Goal: Transaction & Acquisition: Download file/media

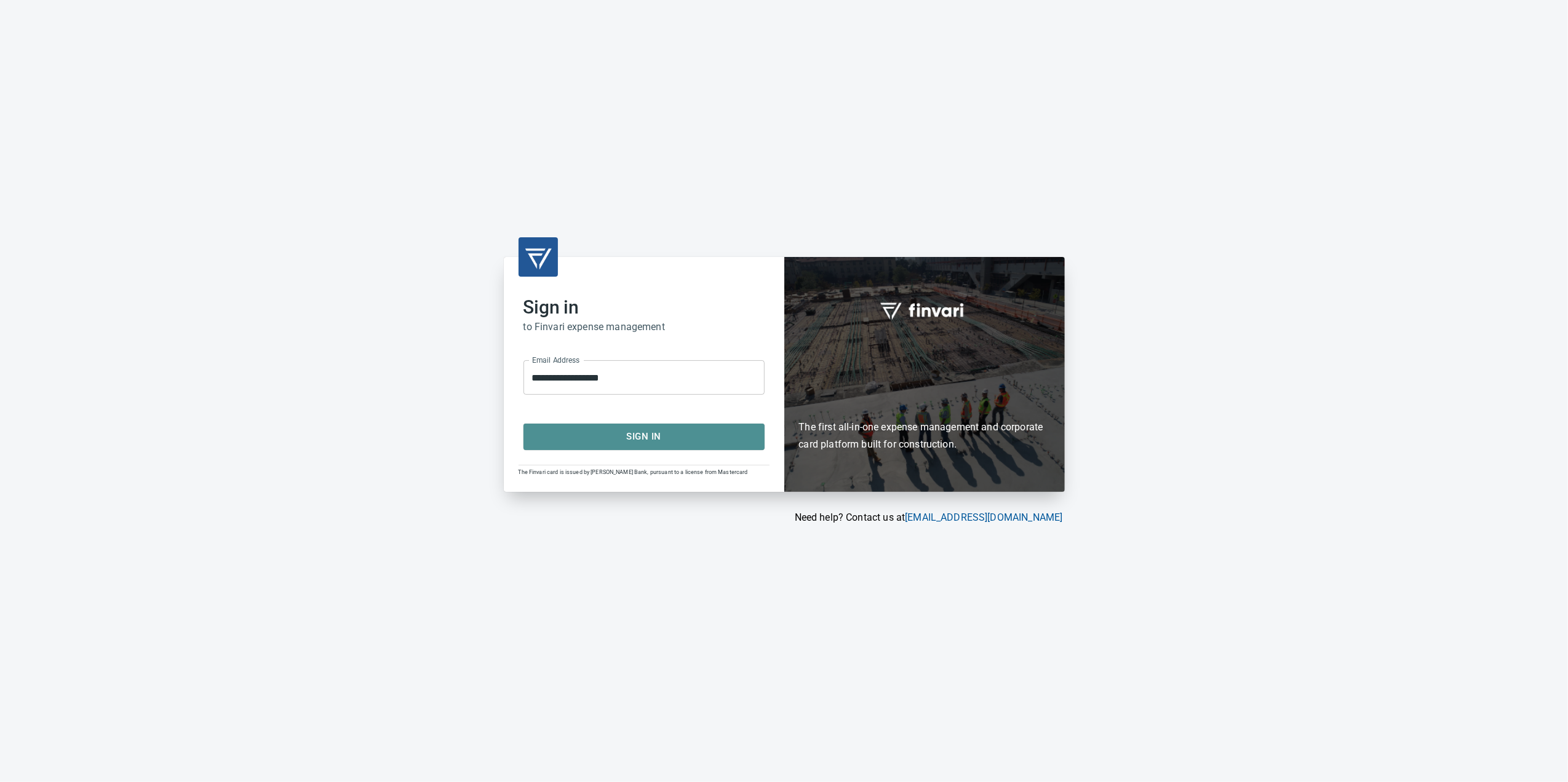
click at [608, 431] on span "Sign In" at bounding box center [644, 436] width 214 height 16
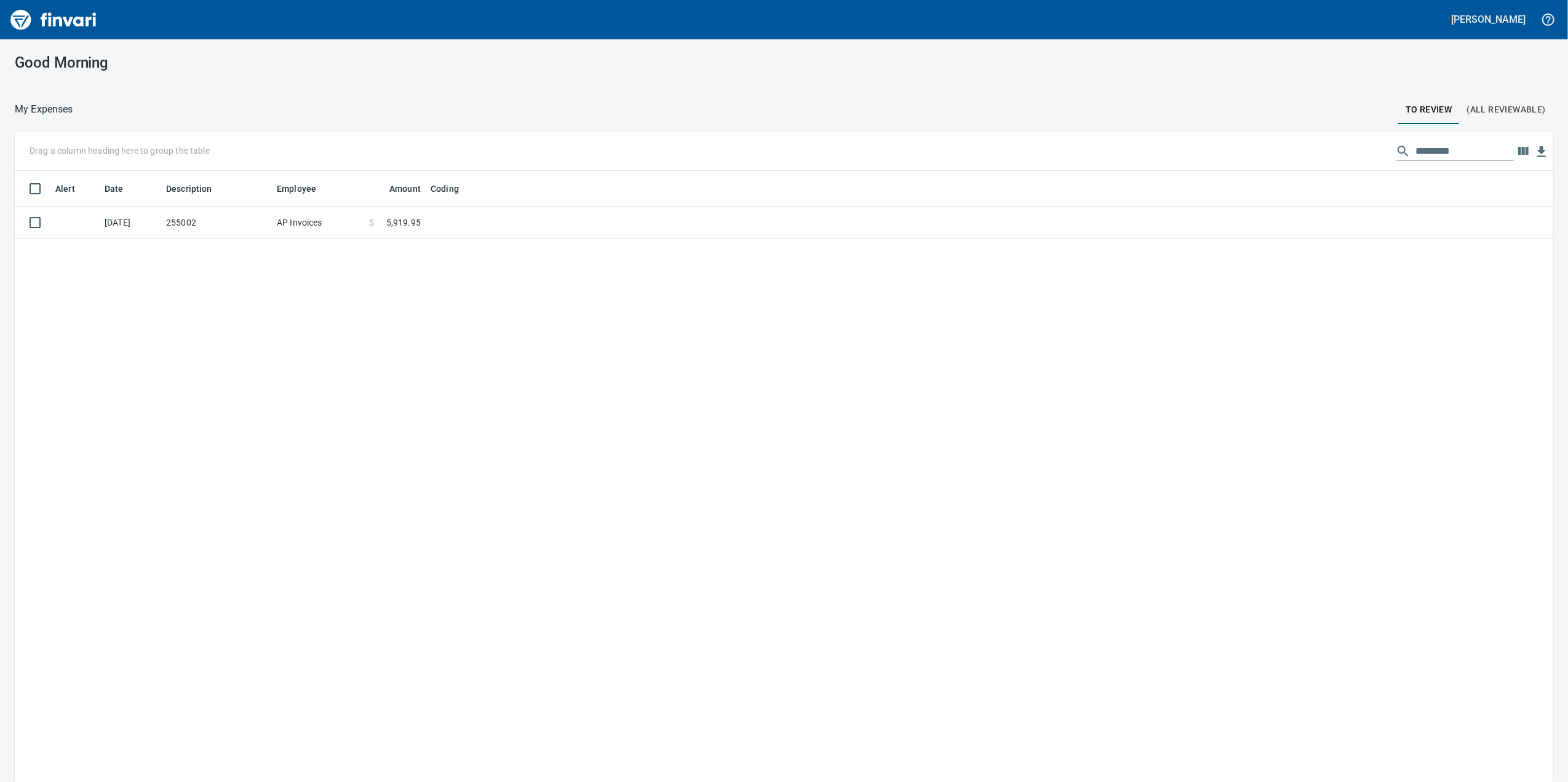
scroll to position [635, 1514]
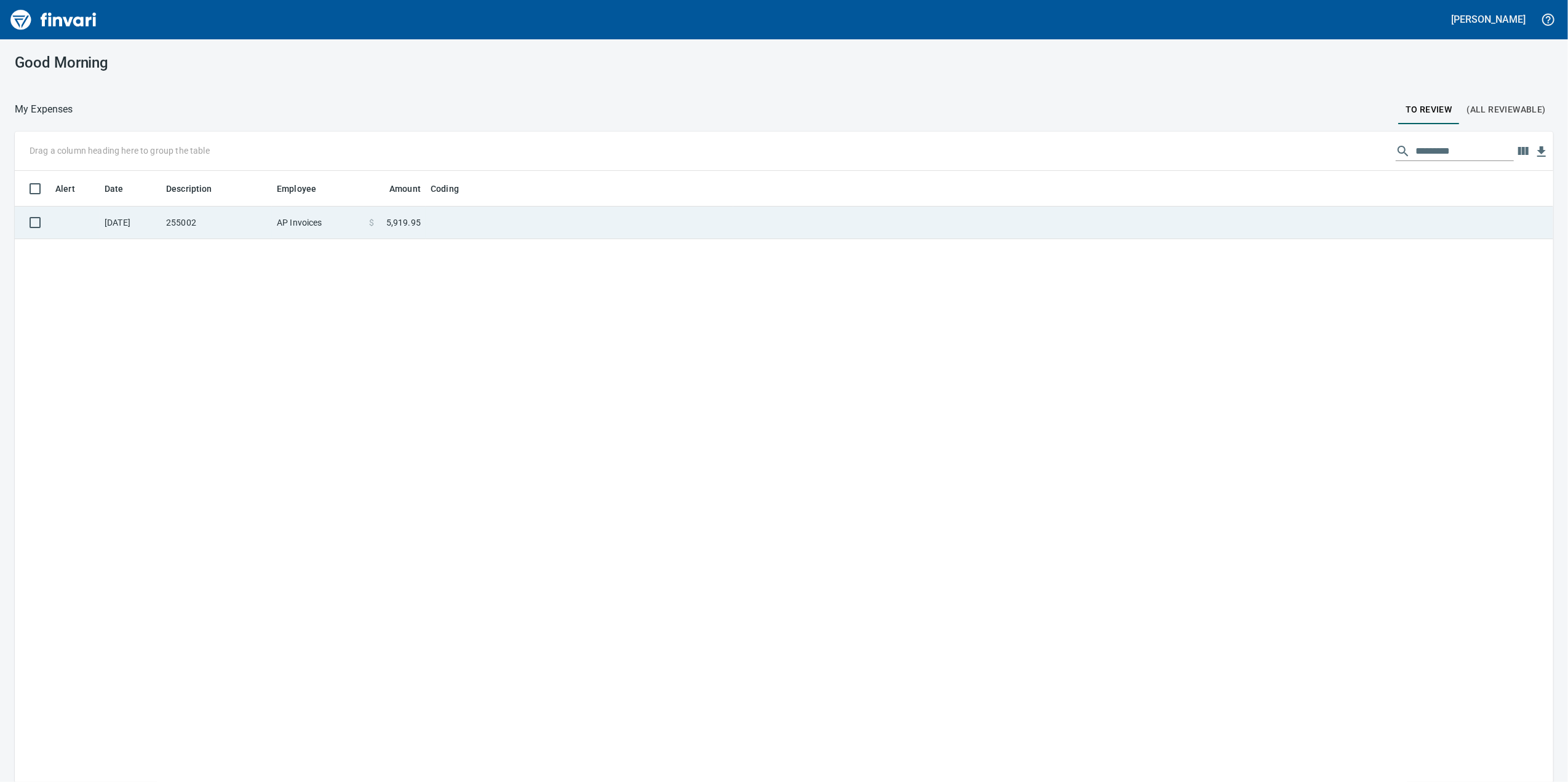
click at [244, 220] on td "255002" at bounding box center [217, 223] width 111 height 33
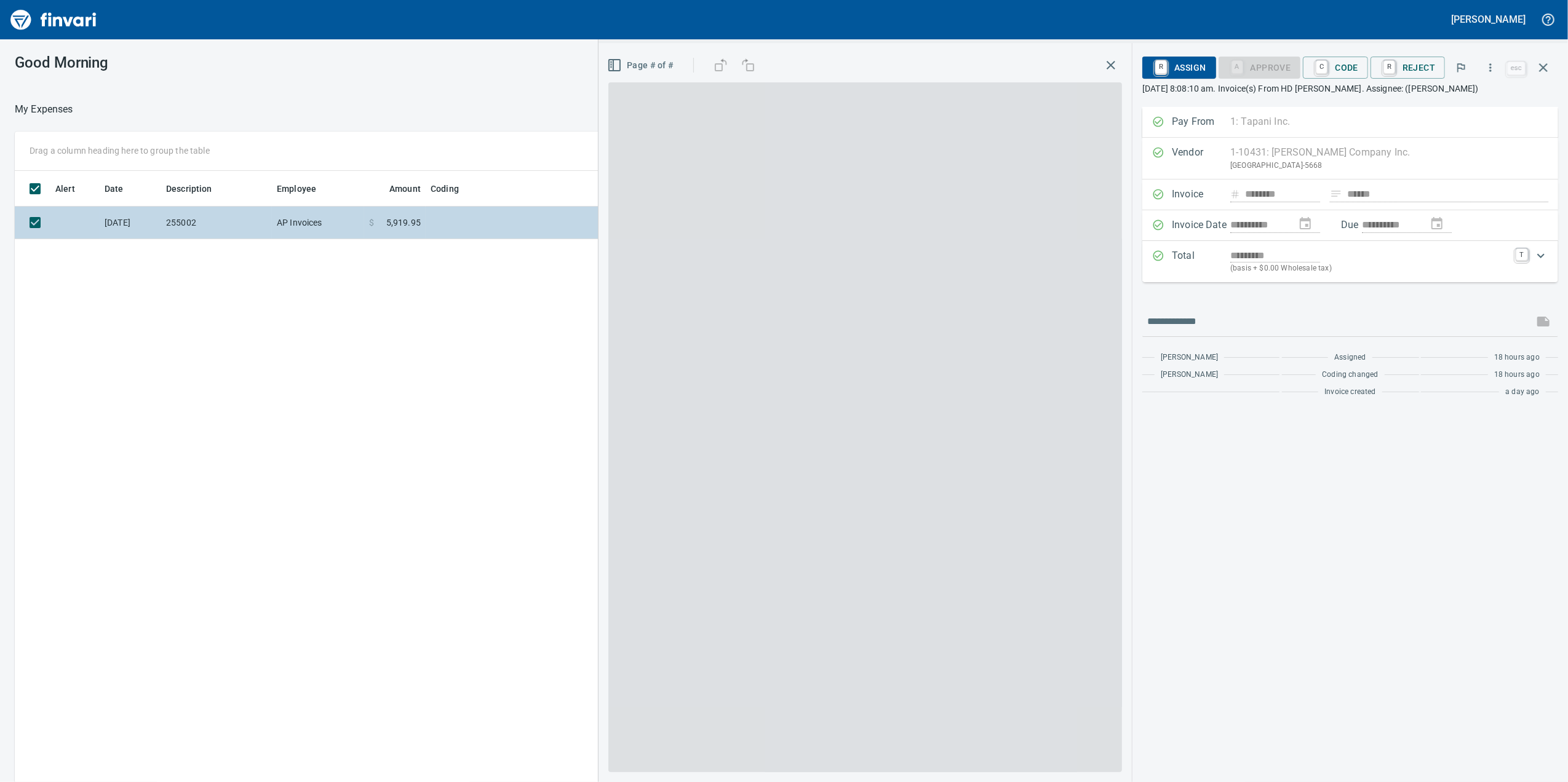
scroll to position [635, 1207]
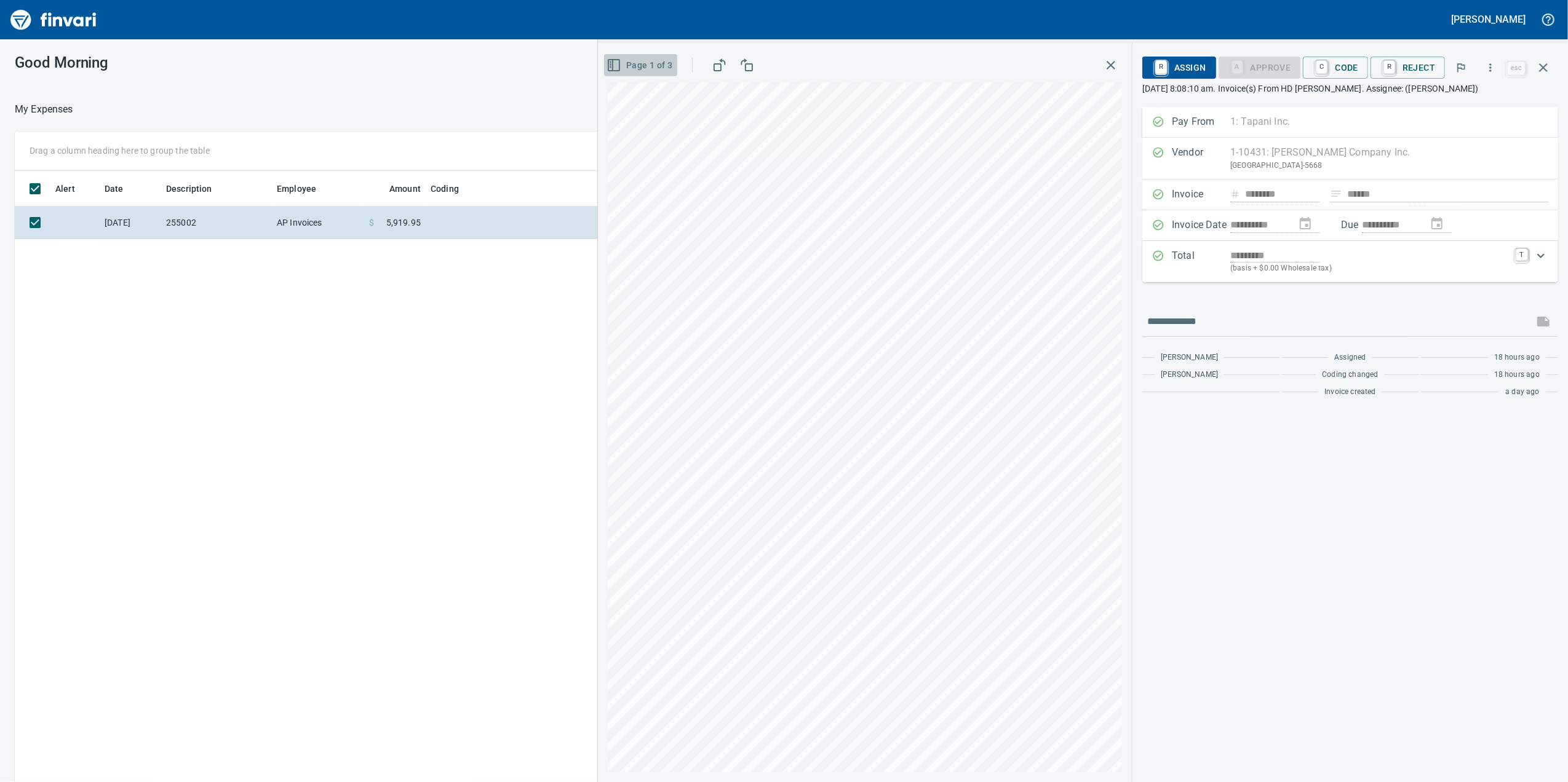
click at [638, 59] on span "Page 1 of 3" at bounding box center [640, 66] width 63 height 15
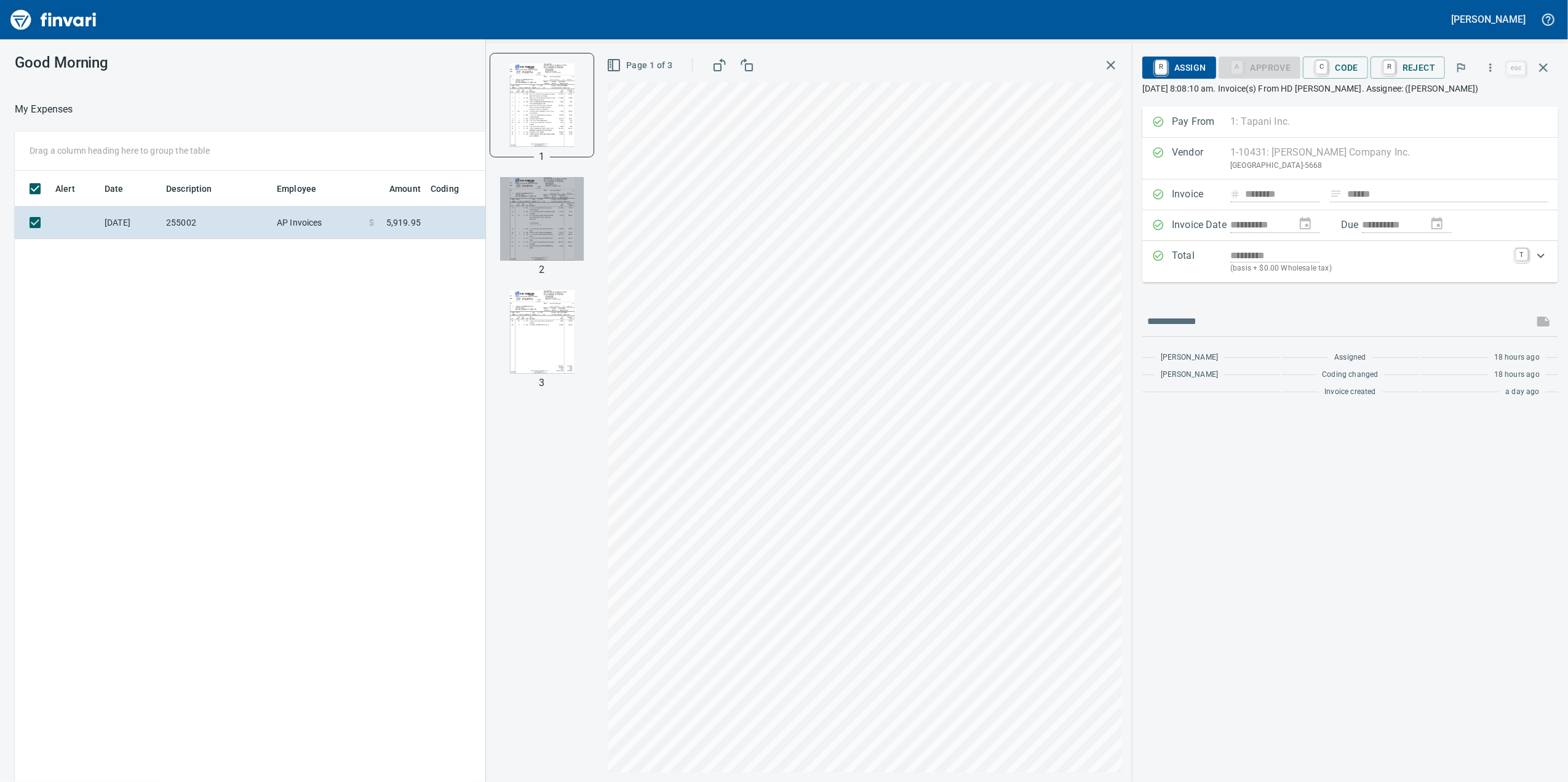
click at [522, 249] on img "button" at bounding box center [542, 219] width 84 height 84
click at [511, 323] on img "button" at bounding box center [542, 333] width 84 height 84
click at [497, 226] on div at bounding box center [542, 218] width 103 height 103
click at [524, 239] on img "button" at bounding box center [542, 218] width 84 height 84
click at [546, 146] on img "button" at bounding box center [542, 105] width 84 height 84
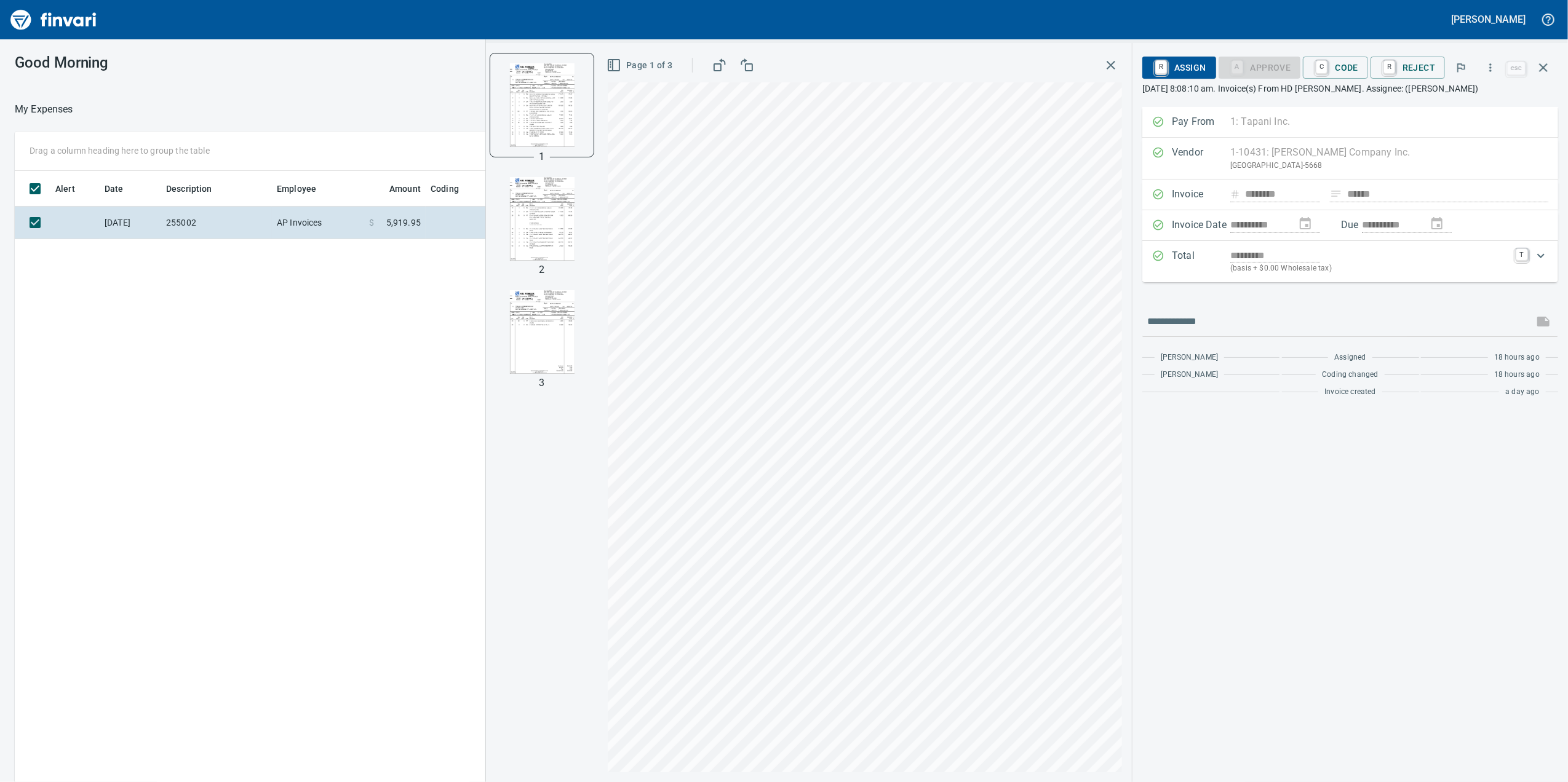
click at [524, 171] on div at bounding box center [542, 218] width 103 height 103
drag, startPoint x: 524, startPoint y: 171, endPoint x: 518, endPoint y: 177, distance: 8.5
click at [523, 171] on div at bounding box center [542, 218] width 103 height 103
click at [505, 231] on img "button" at bounding box center [542, 219] width 84 height 84
click at [514, 139] on img "button" at bounding box center [542, 105] width 84 height 84
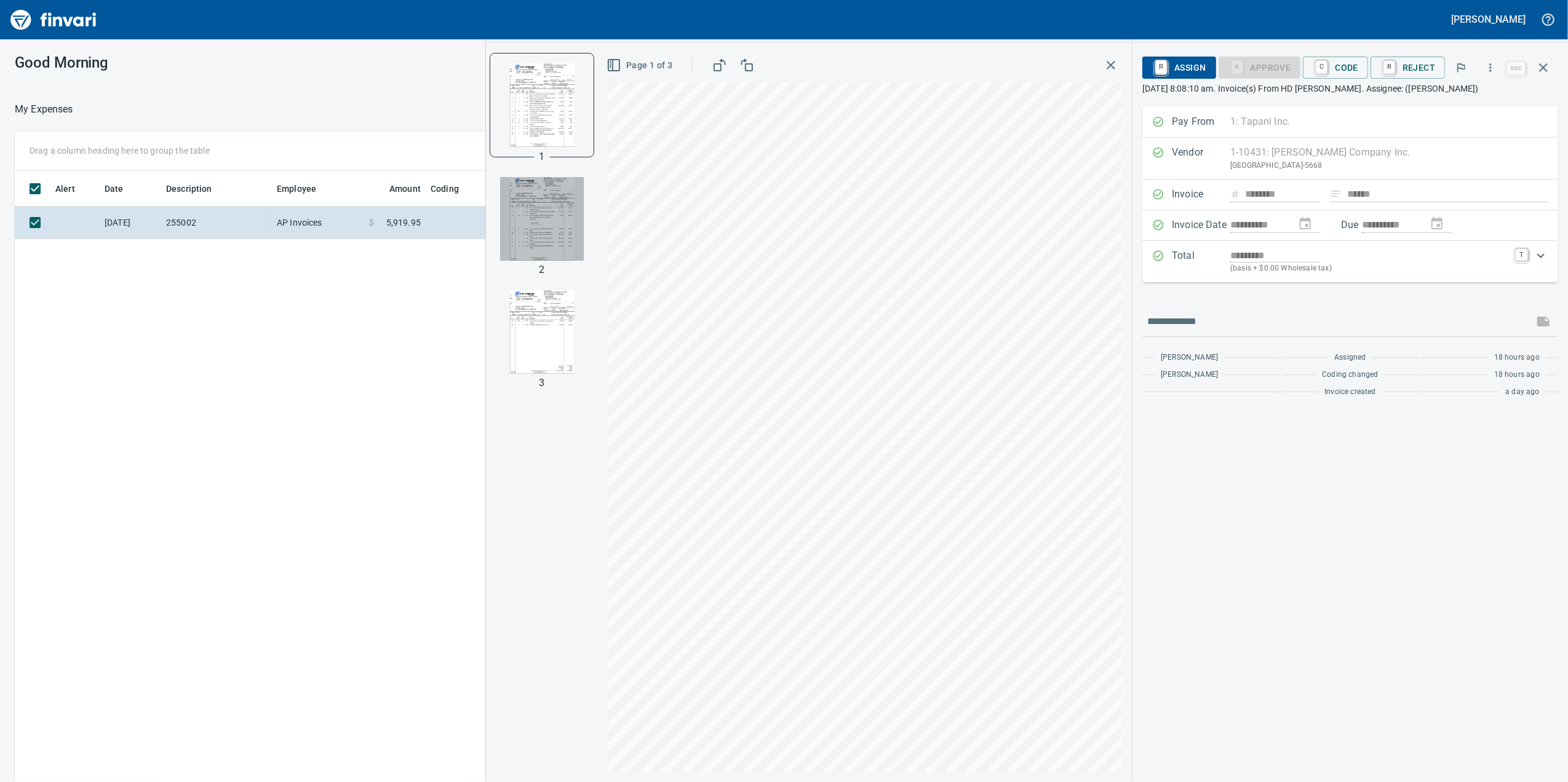
click at [518, 199] on img "button" at bounding box center [542, 219] width 84 height 84
click at [532, 293] on img "button" at bounding box center [542, 333] width 84 height 84
click at [538, 127] on img "button" at bounding box center [542, 105] width 84 height 84
drag, startPoint x: 561, startPoint y: 114, endPoint x: 904, endPoint y: 50, distance: 348.9
click at [877, 56] on div "Page 1 of 3" at bounding box center [865, 65] width 514 height 24
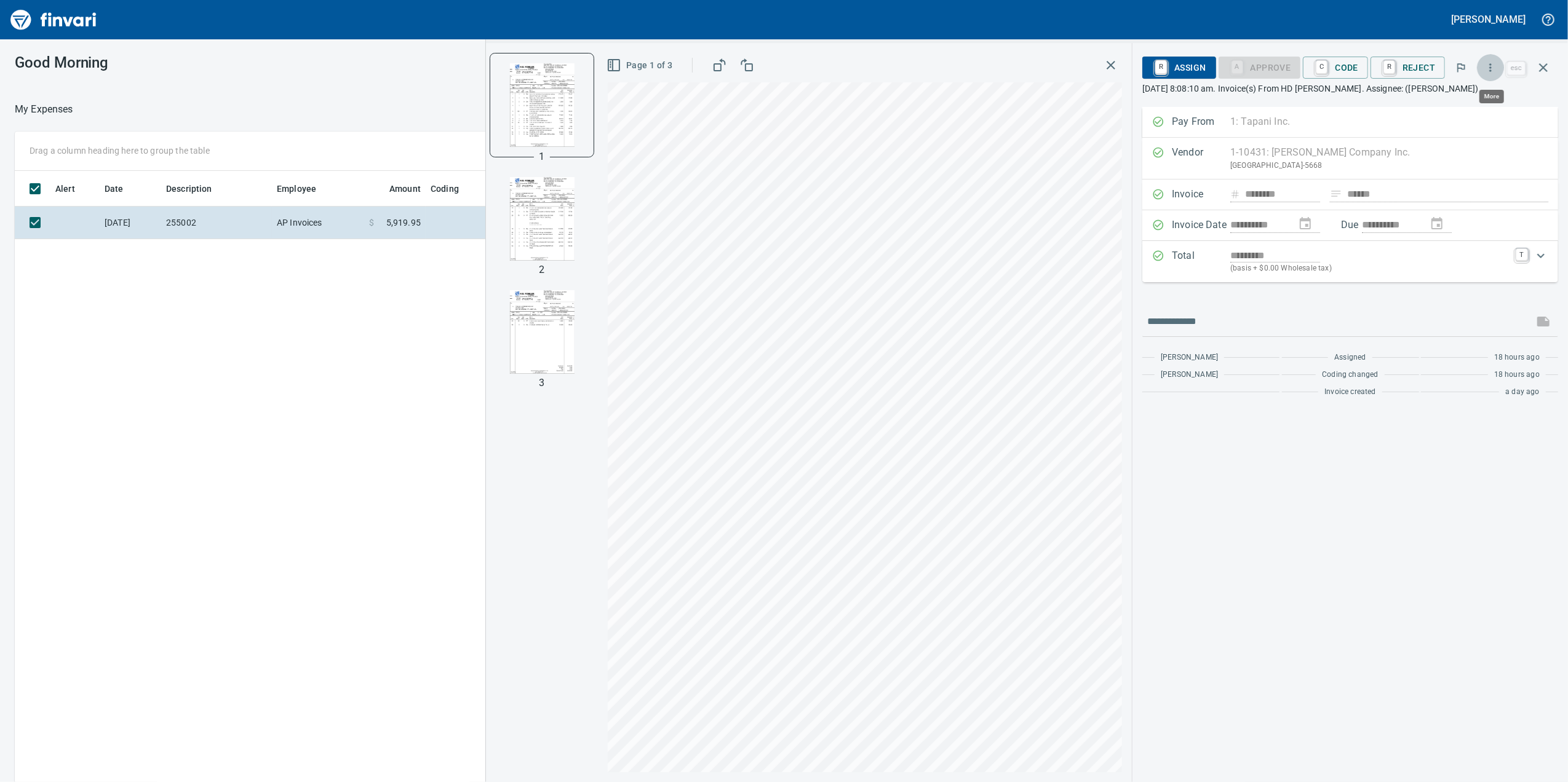
click at [1492, 60] on button "button" at bounding box center [1491, 67] width 27 height 27
click at [1465, 106] on span "Download" at bounding box center [1488, 103] width 118 height 15
